Goal: Transaction & Acquisition: Purchase product/service

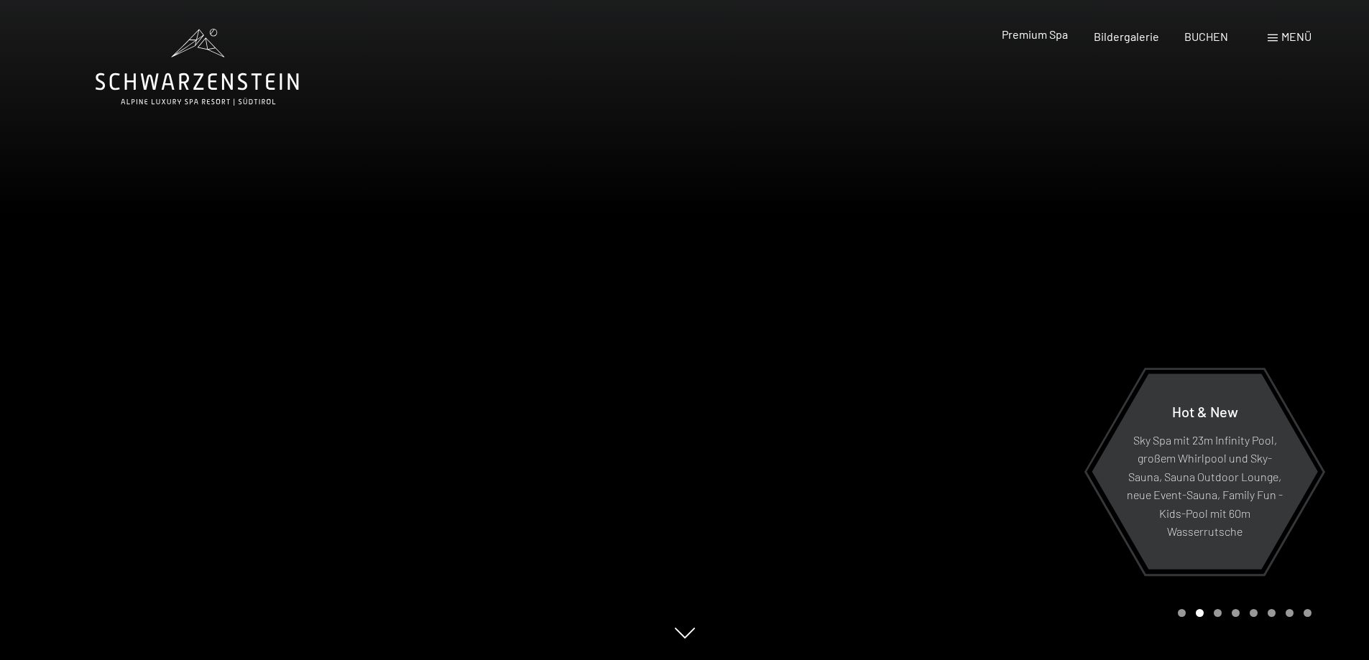
click at [1057, 40] on span "Premium Spa" at bounding box center [1034, 34] width 66 height 14
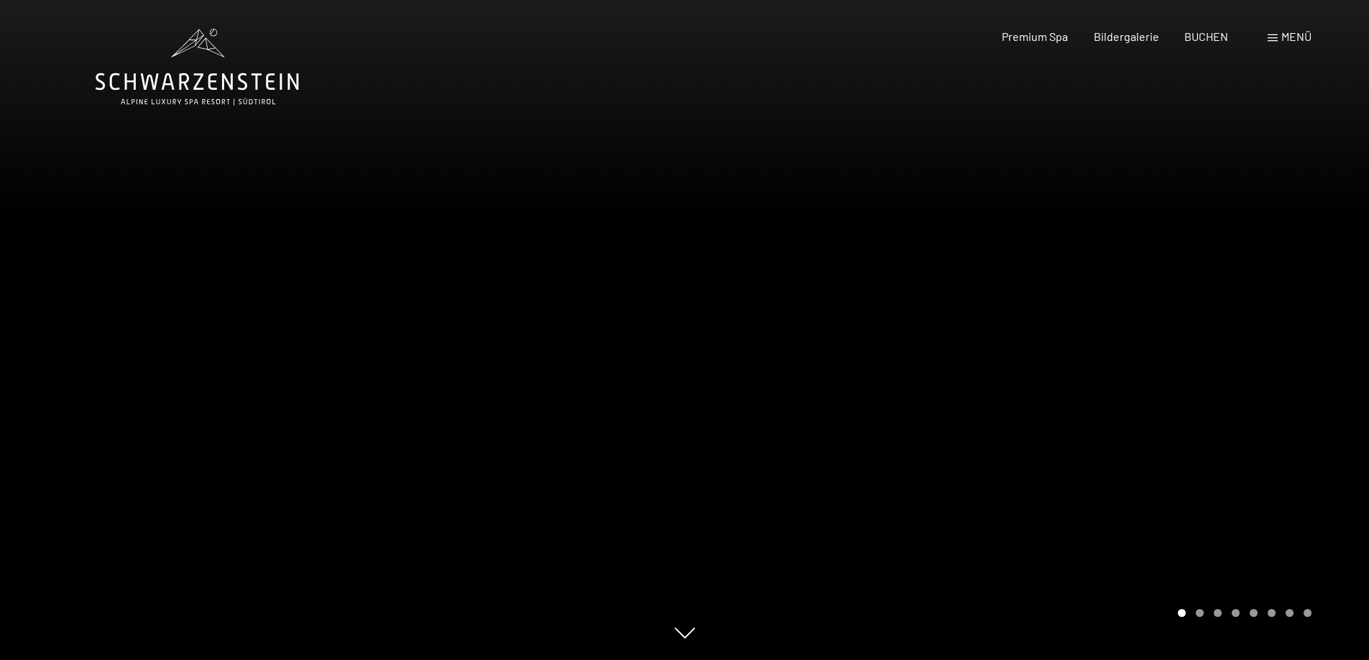
click at [1279, 41] on div "Menü" at bounding box center [1289, 37] width 44 height 16
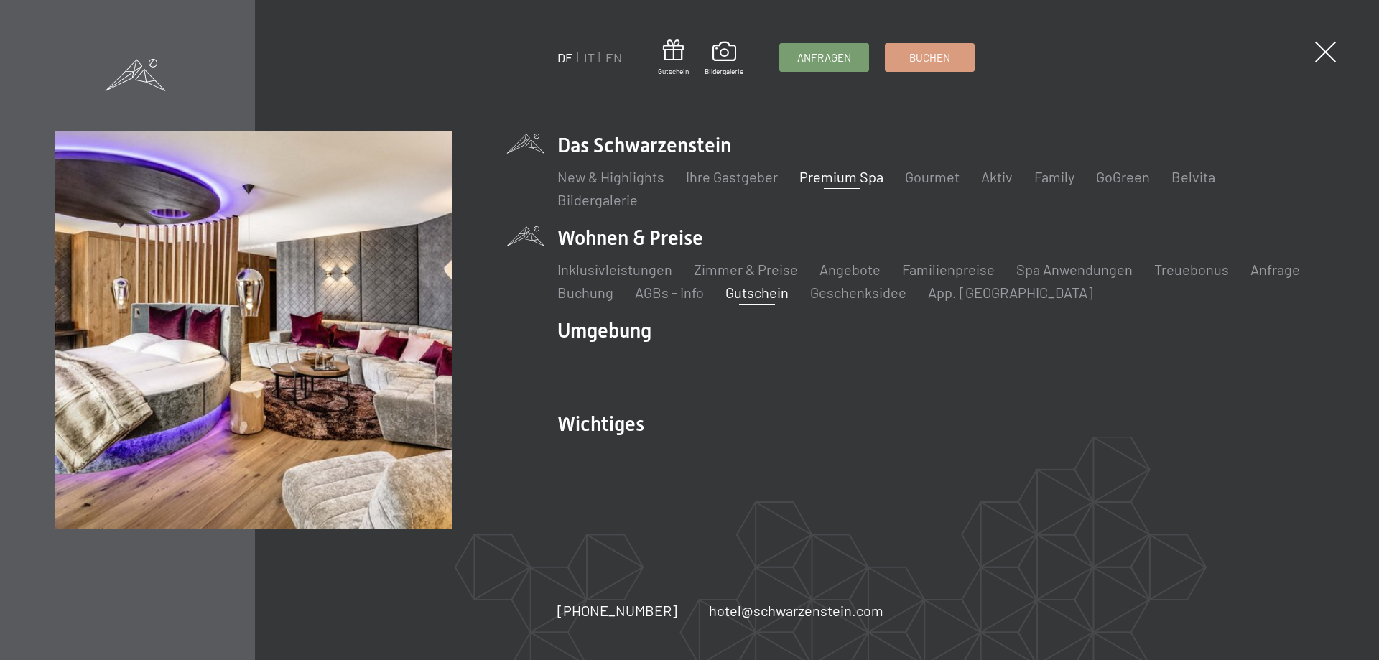
click at [746, 293] on link "Gutschein" at bounding box center [757, 292] width 63 height 17
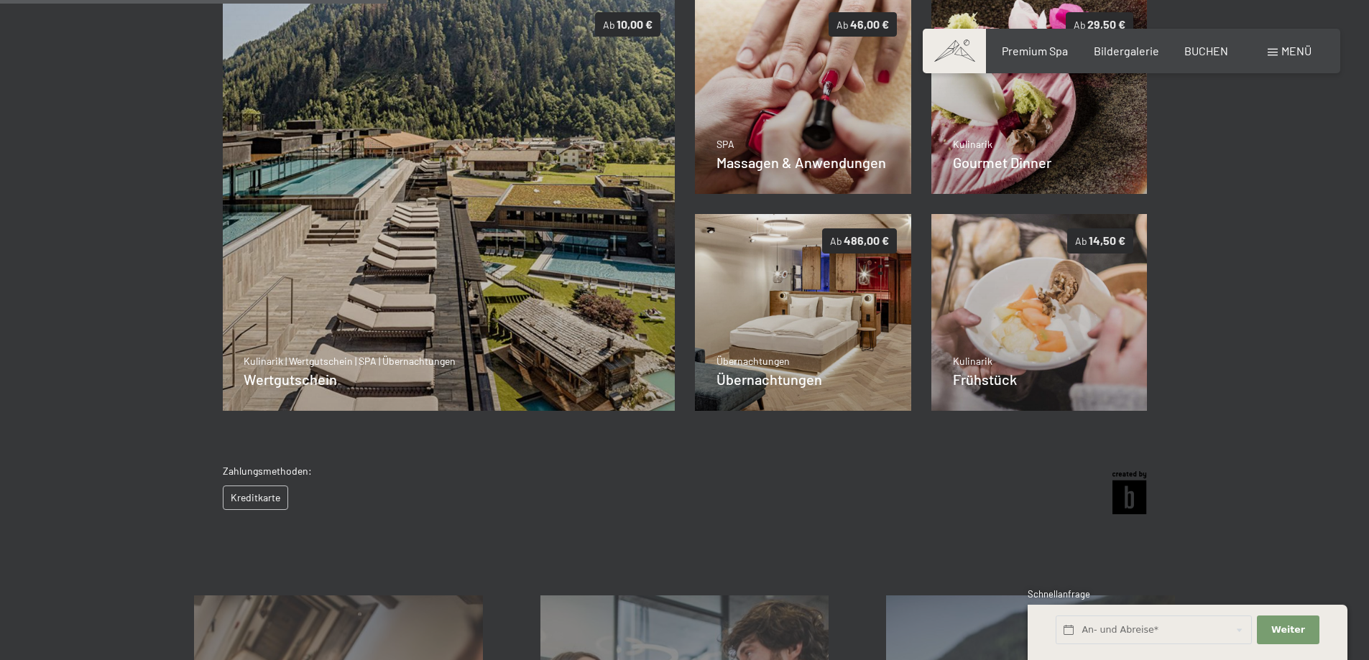
scroll to position [347, 0]
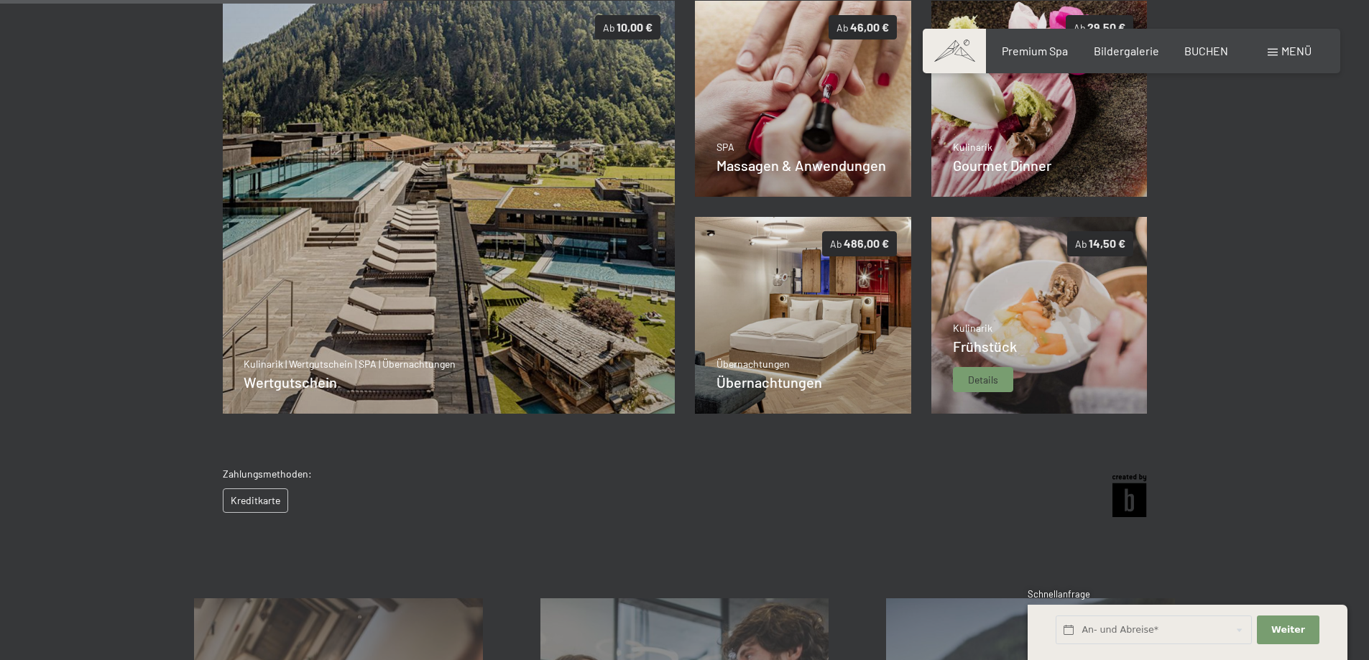
click at [1100, 333] on img at bounding box center [1039, 315] width 216 height 197
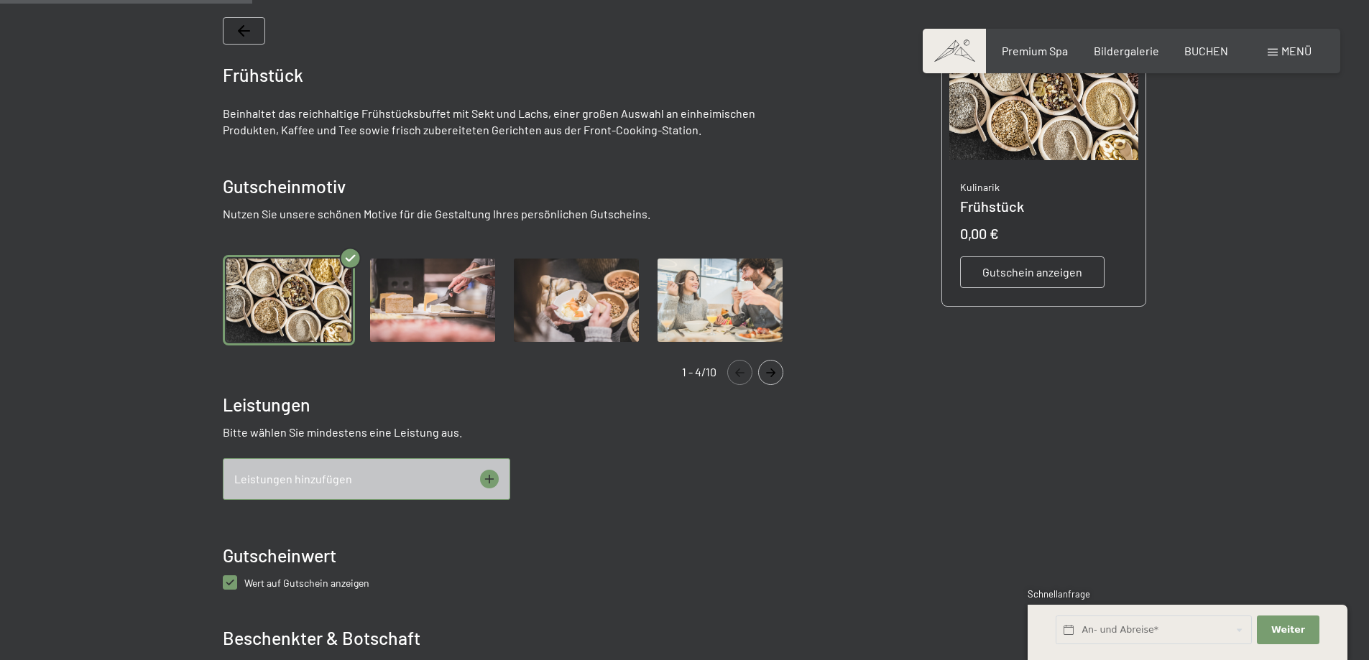
scroll to position [424, 0]
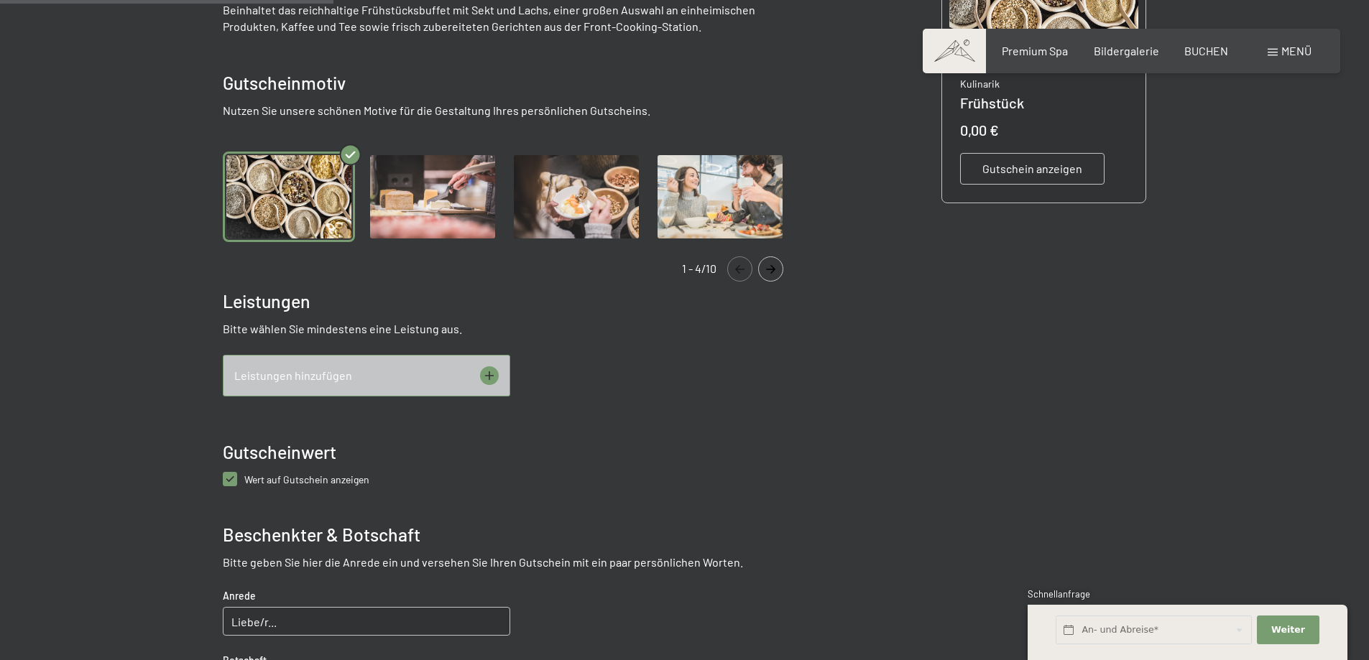
click at [475, 374] on div "Leistungen hinzufügen" at bounding box center [366, 376] width 287 height 42
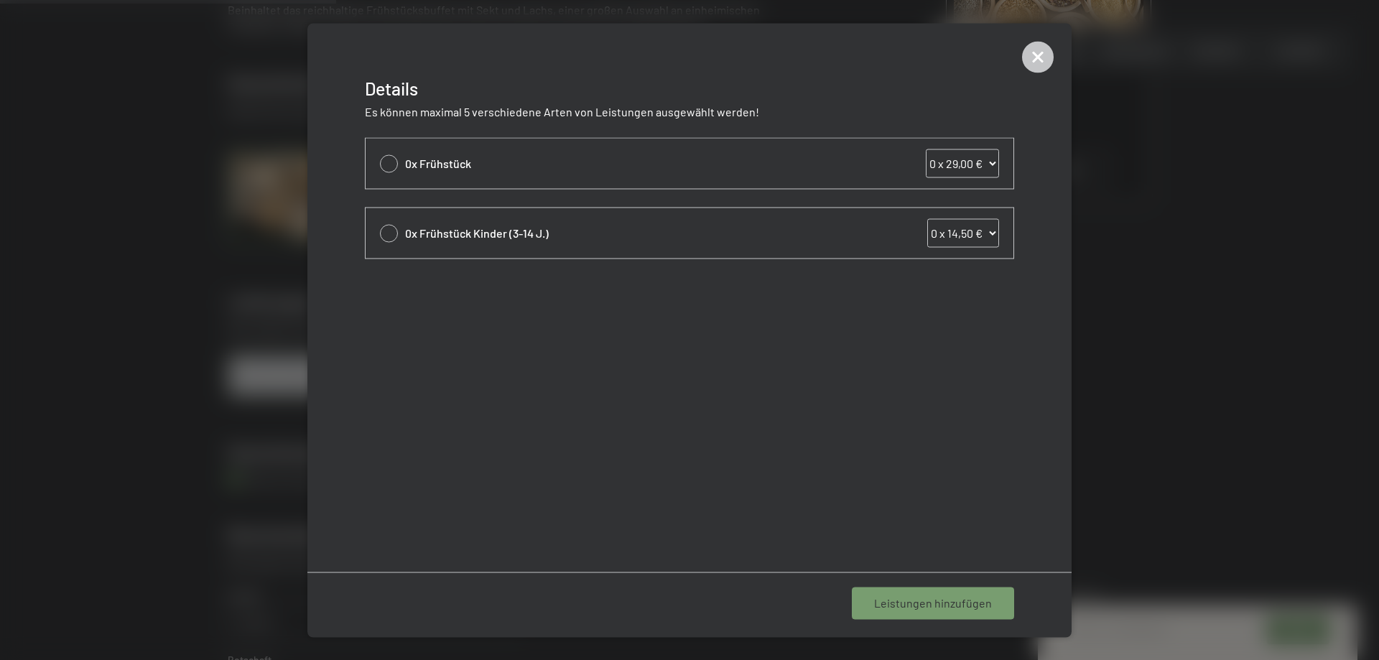
click at [1279, 157] on div at bounding box center [689, 330] width 1379 height 660
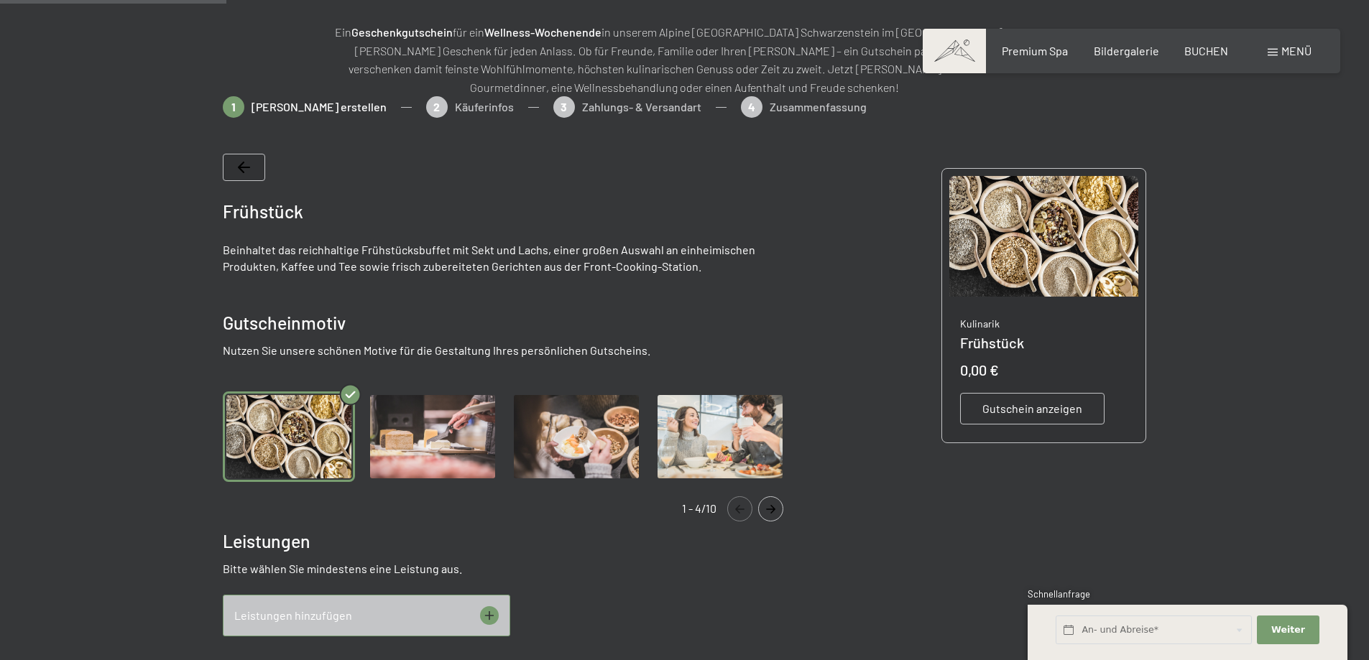
scroll to position [136, 0]
